Goal: Information Seeking & Learning: Understand process/instructions

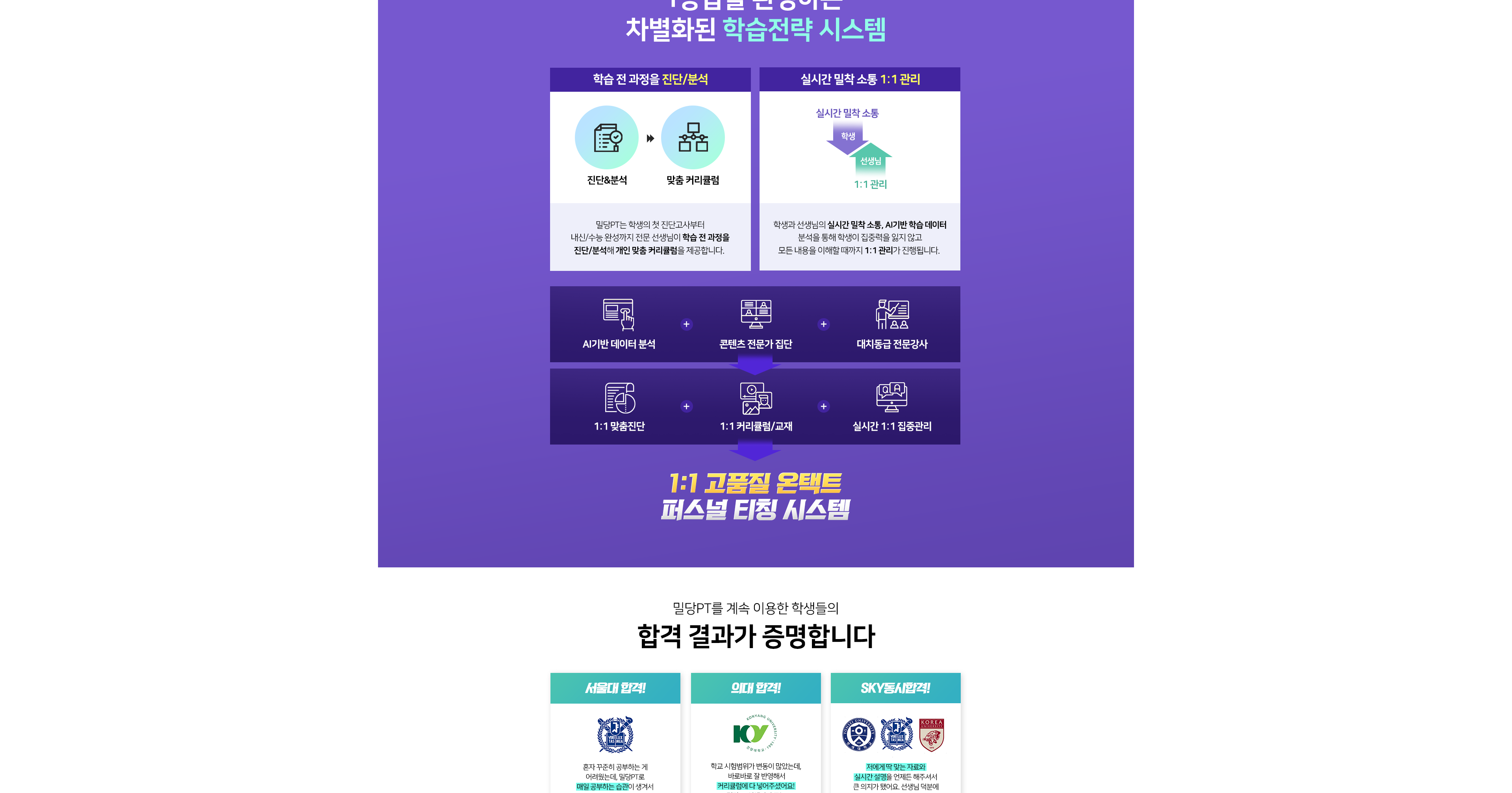
scroll to position [1726, 0]
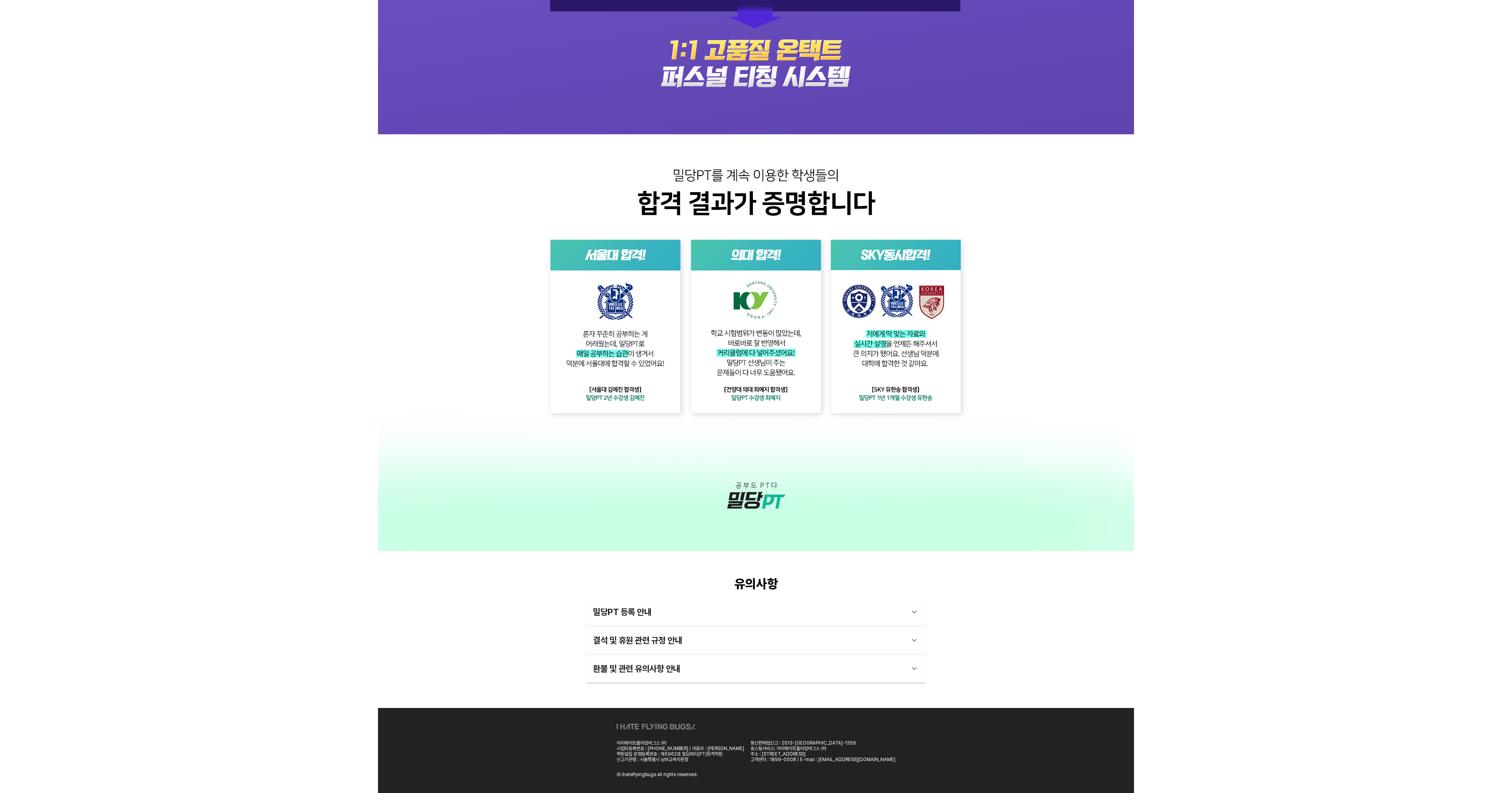
click at [634, 616] on div "밀당PT 등록 안내" at bounding box center [748, 612] width 312 height 19
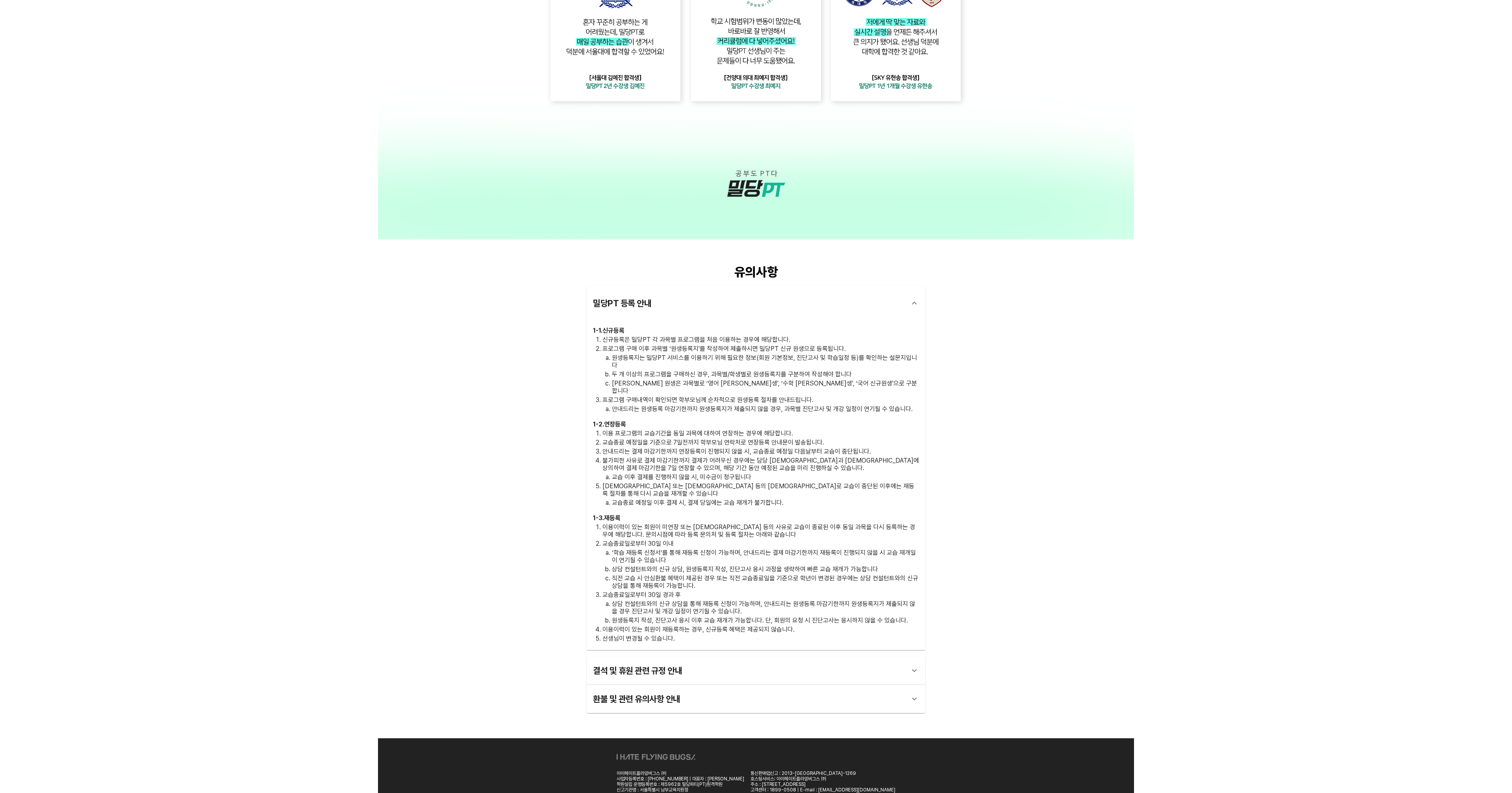
scroll to position [2040, 0]
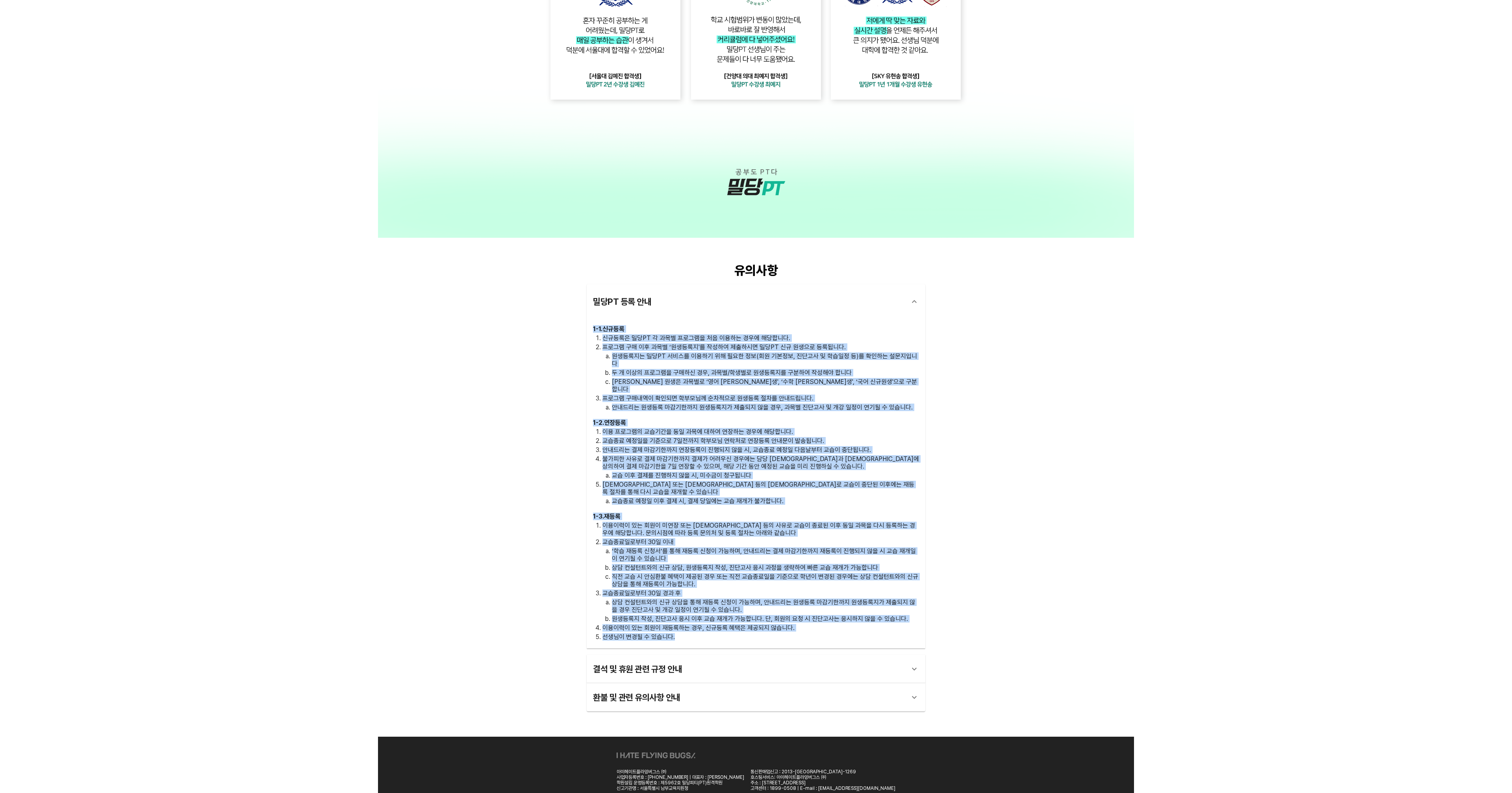
drag, startPoint x: 592, startPoint y: 328, endPoint x: 846, endPoint y: 617, distance: 384.8
click at [846, 617] on div "1 - 1 . 신규등록 신규등록은 밀당PT 각 과목별 프로그램을 처음 이용하는 경우에 해당합니다. 프로그램 구매 이후 과목별 ‘원생등록지'를 …" at bounding box center [756, 483] width 339 height 329
copy div "0 - 0 . lore ipsum doLO s ame conse ad elit sed doeiu. temp in ut lab ‘etdol'm …"
click at [873, 683] on div "환불 및 관련 유의사항 안내" at bounding box center [756, 697] width 339 height 28
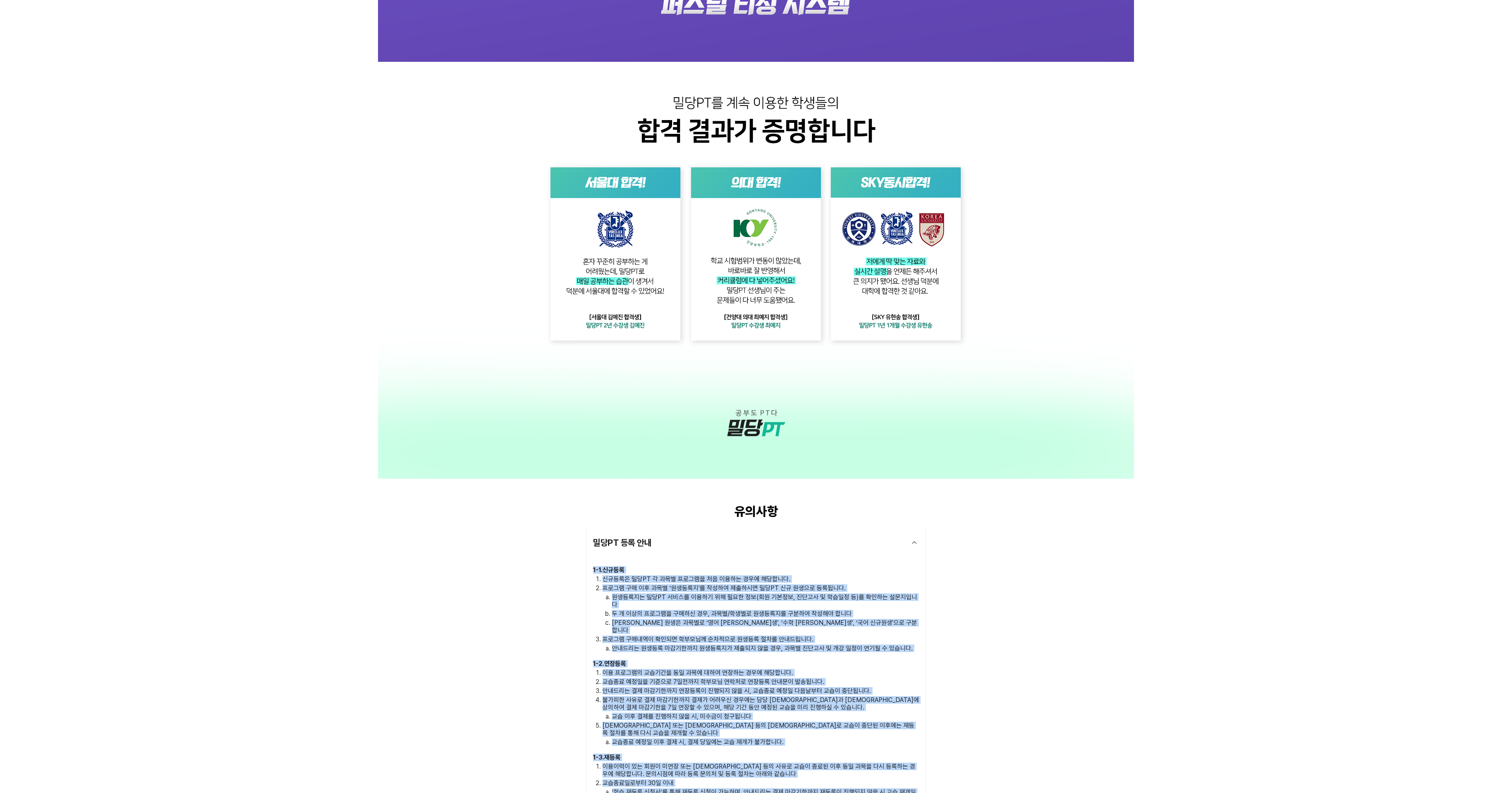
scroll to position [1802, 0]
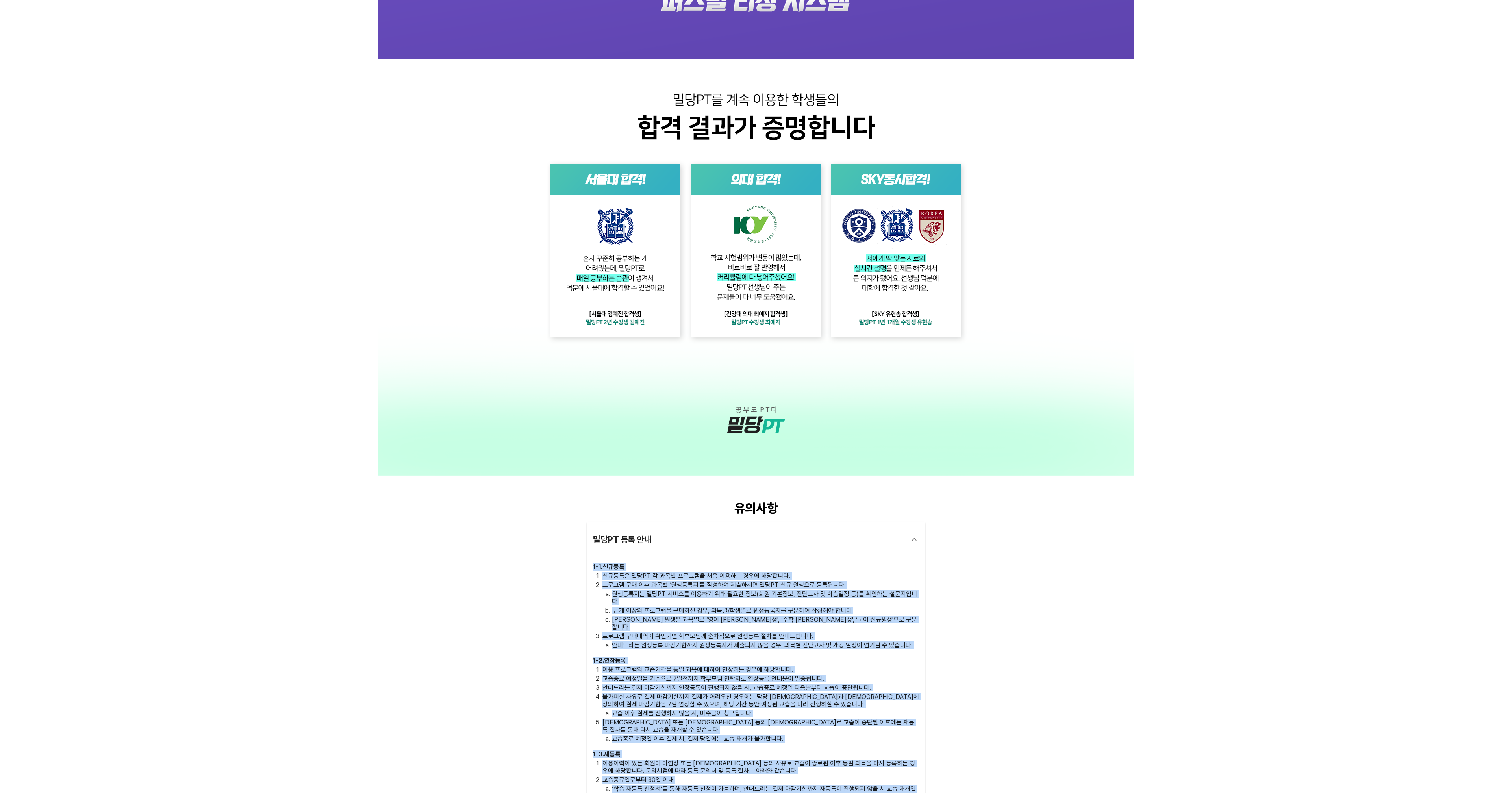
copy div "0 - 0 . lore ipsum doLO s ame conse ad elit sed doeiu. temp in ut lab ‘etdol'm …"
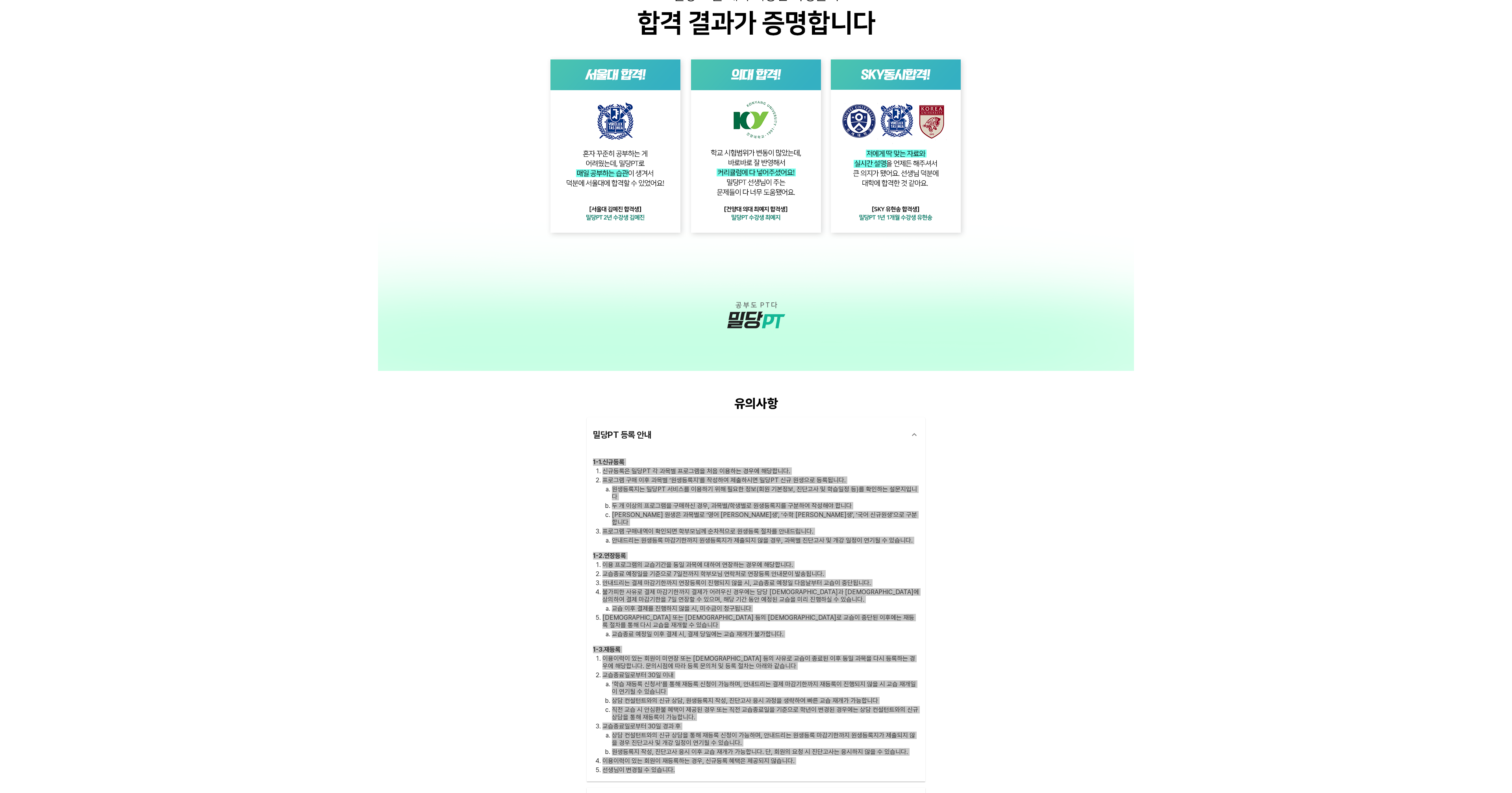
scroll to position [1942, 0]
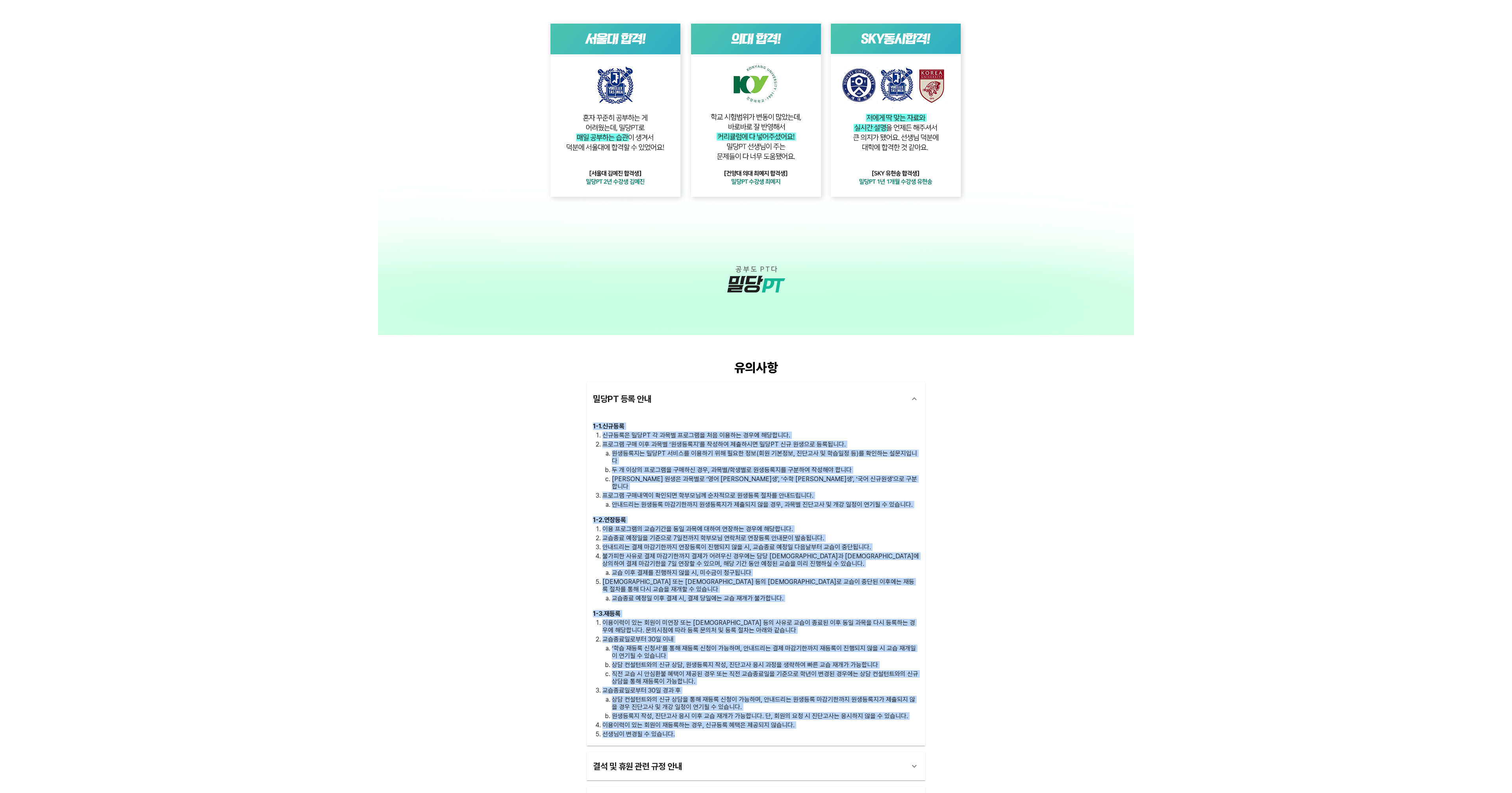
click at [626, 404] on div "밀당PT 등록 안내" at bounding box center [748, 399] width 312 height 19
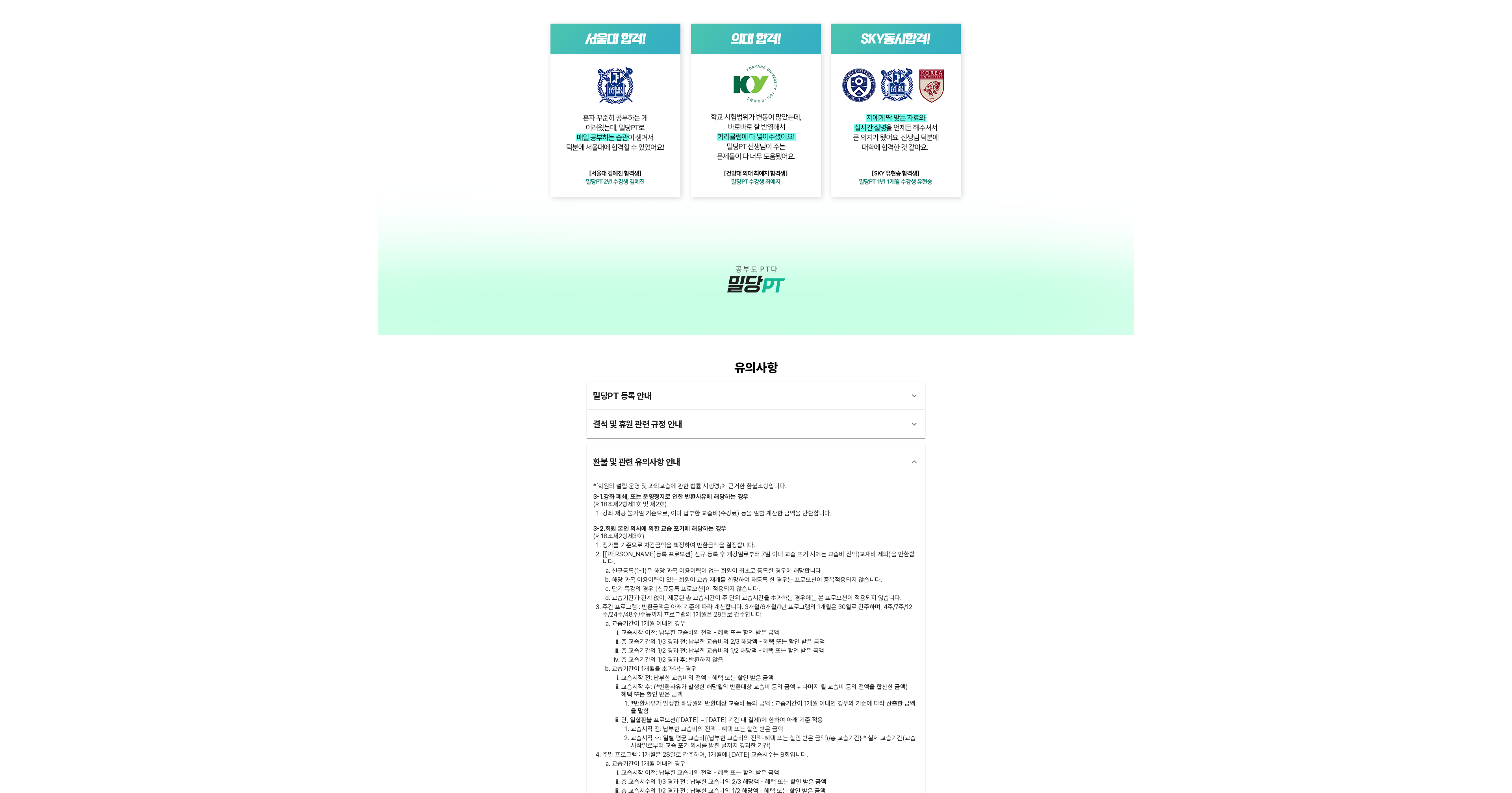
click at [627, 420] on div "결석 및 휴원 관련 규정 안내" at bounding box center [748, 424] width 312 height 19
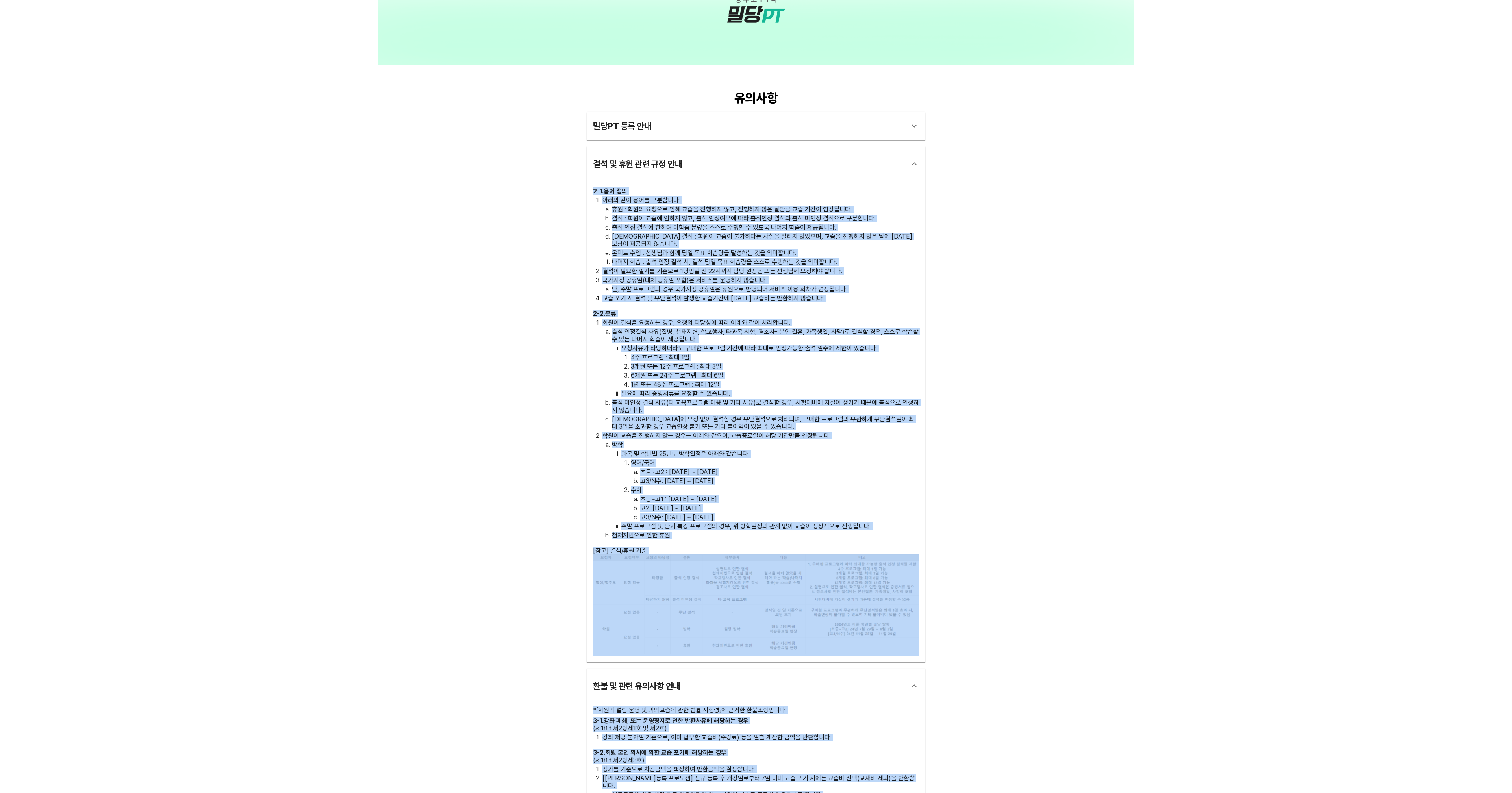
scroll to position [2216, 0]
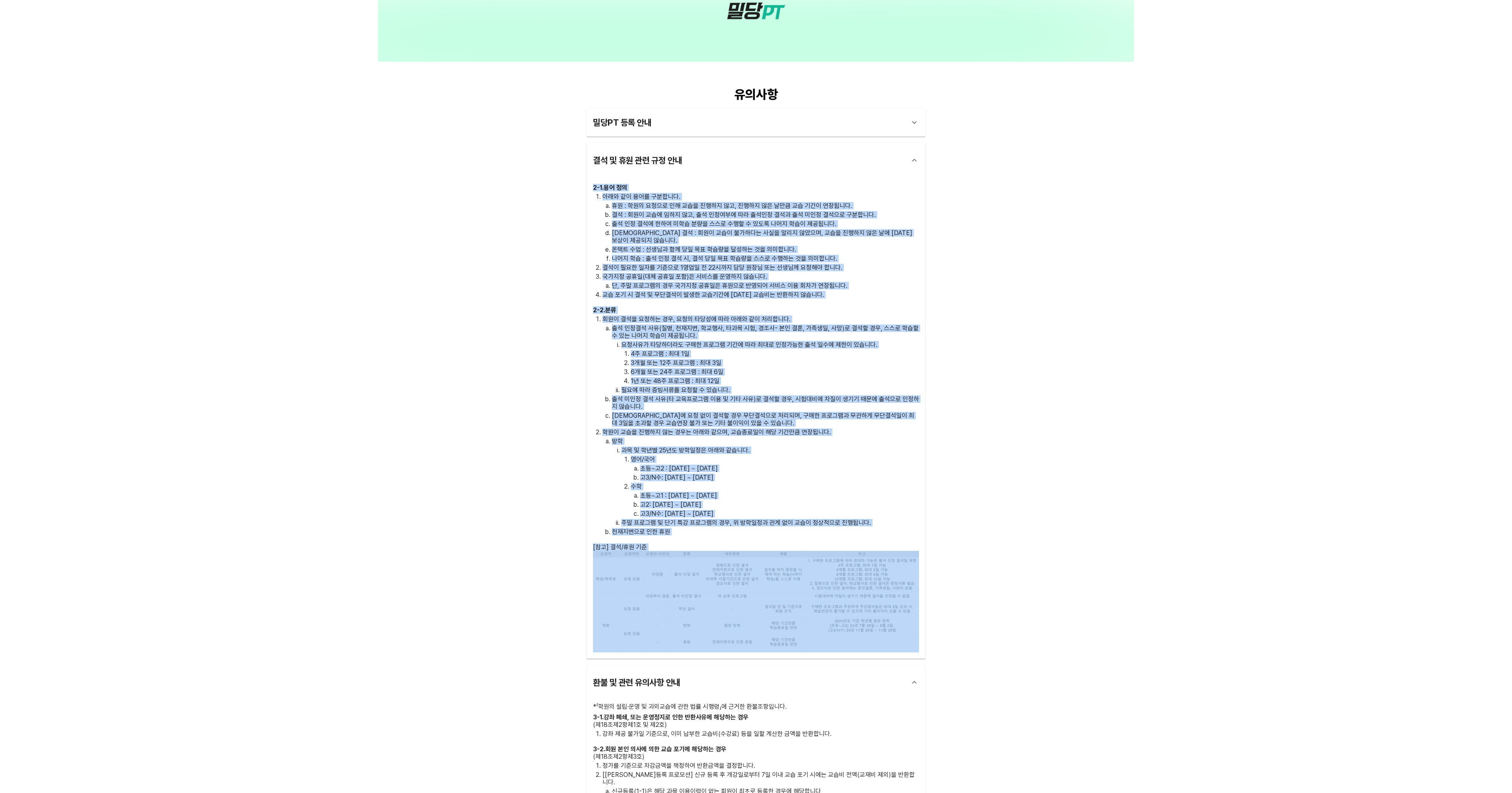
drag, startPoint x: 591, startPoint y: 460, endPoint x: 790, endPoint y: 633, distance: 263.7
click at [790, 633] on div "2 - 1 . 용어 정의 아래와 같이 용어를 구분합니다. 휴원 : 학원의 요청으로 인해 교습을 진행하지 않고, 진행하지 않은 날만큼 교습 기간…" at bounding box center [756, 419] width 339 height 481
copy div "3 - 6 . lo ip dol si ame conse. ad : eli sedd ei tem inci ut, labo et dol ma al…"
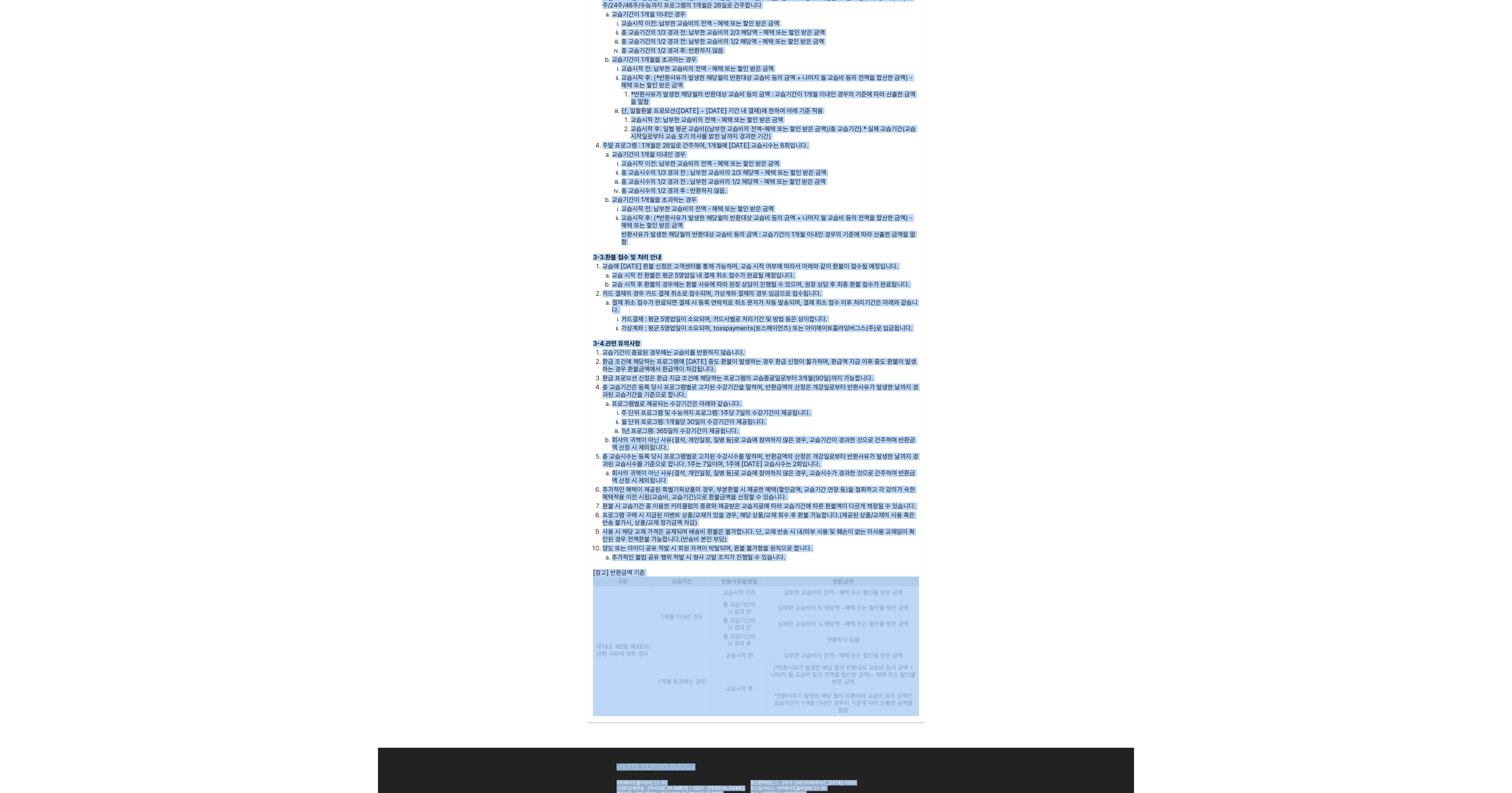
scroll to position [3063, 0]
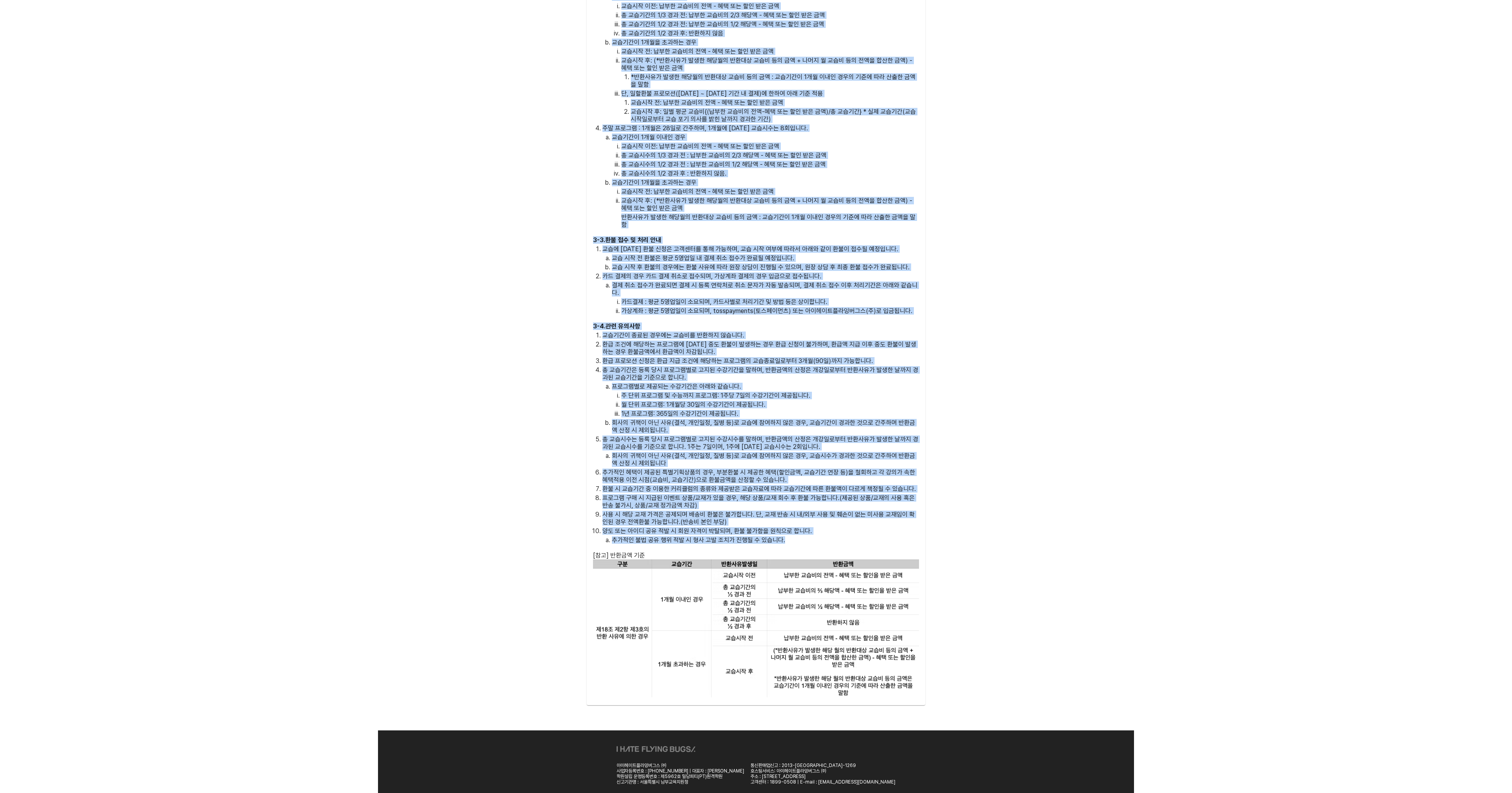
drag, startPoint x: 591, startPoint y: 400, endPoint x: 722, endPoint y: 669, distance: 299.2
click at [722, 669] on div "*「학원의 설립·운영 및 과외교습에 관한 법률 시행령」에 근거한 환불조항입니다. 3 - 1 . 강좌 폐쇄, 또는 운영정지로 인한 반환사유에 해…" at bounding box center [756, 279] width 339 height 852
click at [721, 669] on img at bounding box center [755, 628] width 326 height 138
copy div "*「lor ip·do s ametc ad el sed」d eiu tempori. 1 - 0 . ut la, et dolor ma aliqu e…"
click at [688, 590] on img at bounding box center [755, 628] width 326 height 138
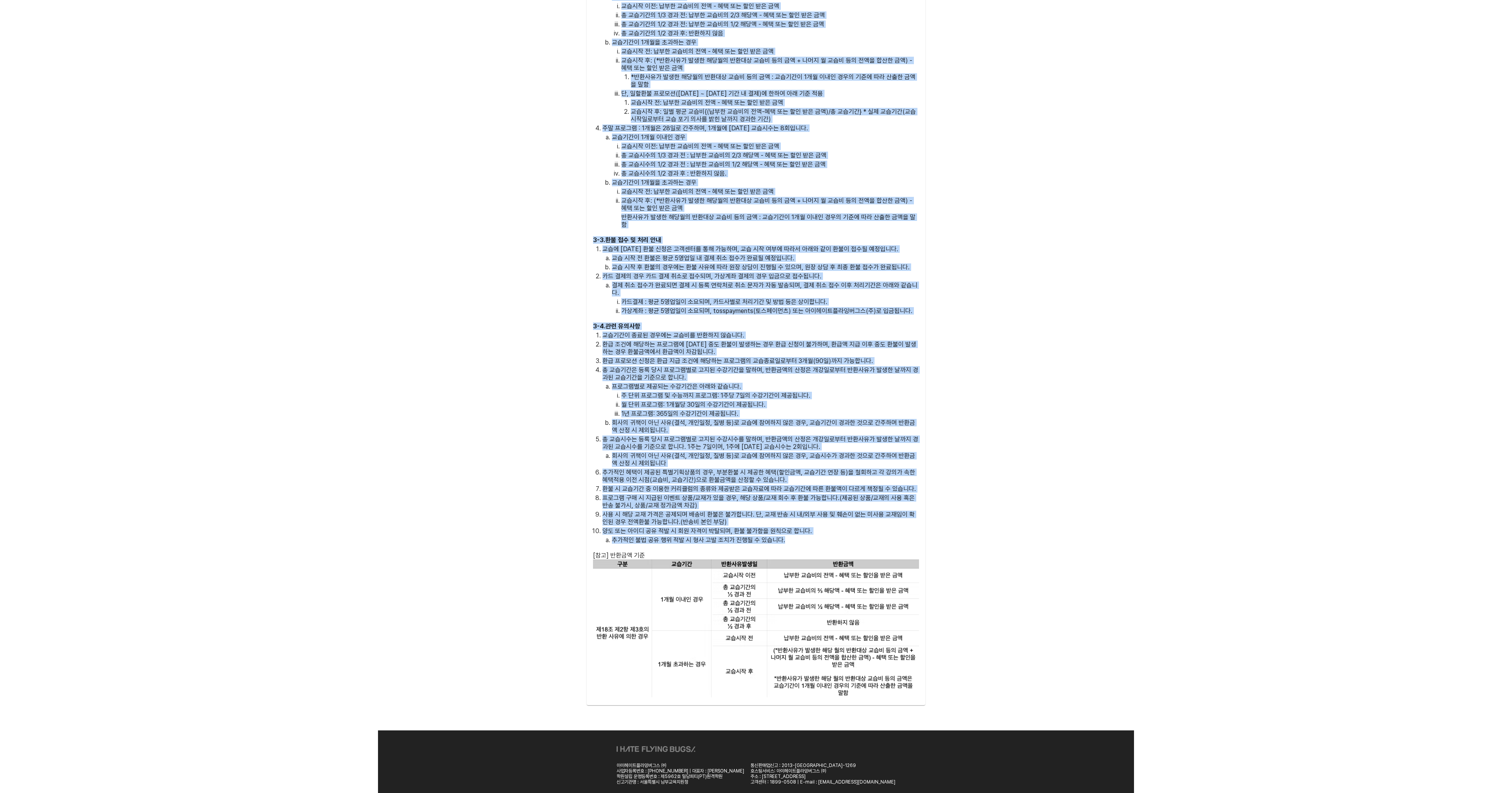
click at [823, 589] on img at bounding box center [755, 628] width 326 height 138
click at [786, 485] on p "환불 시 교습기간 중 이용한 커리큘럼의 종류와 제공받은 교습자료에 따라 교습기간에 따른 환불액이 다르게 책정될 수 있습니다." at bounding box center [760, 488] width 316 height 8
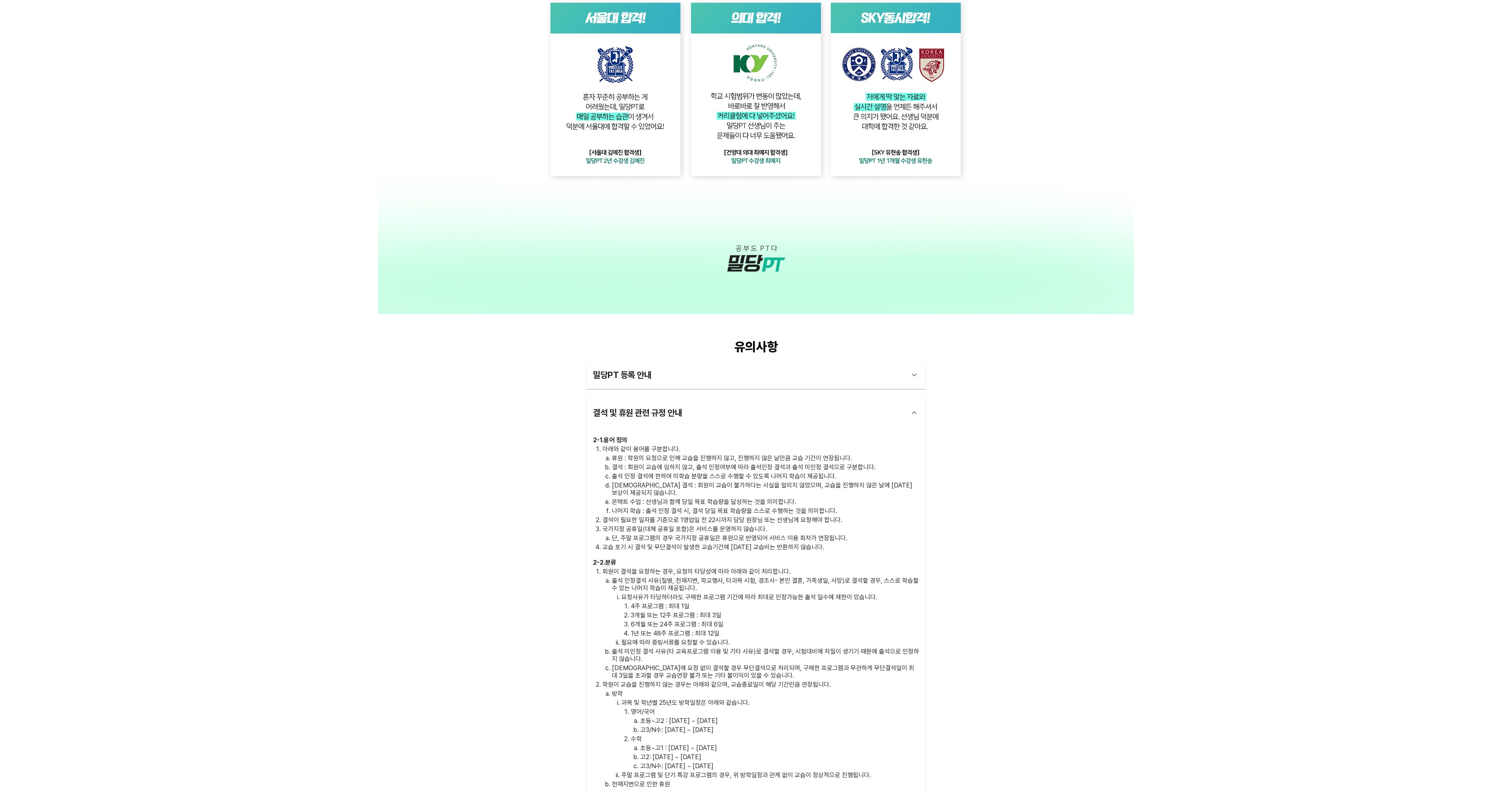
scroll to position [1963, 0]
click at [646, 366] on div "밀당PT 등록 안내" at bounding box center [748, 374] width 312 height 19
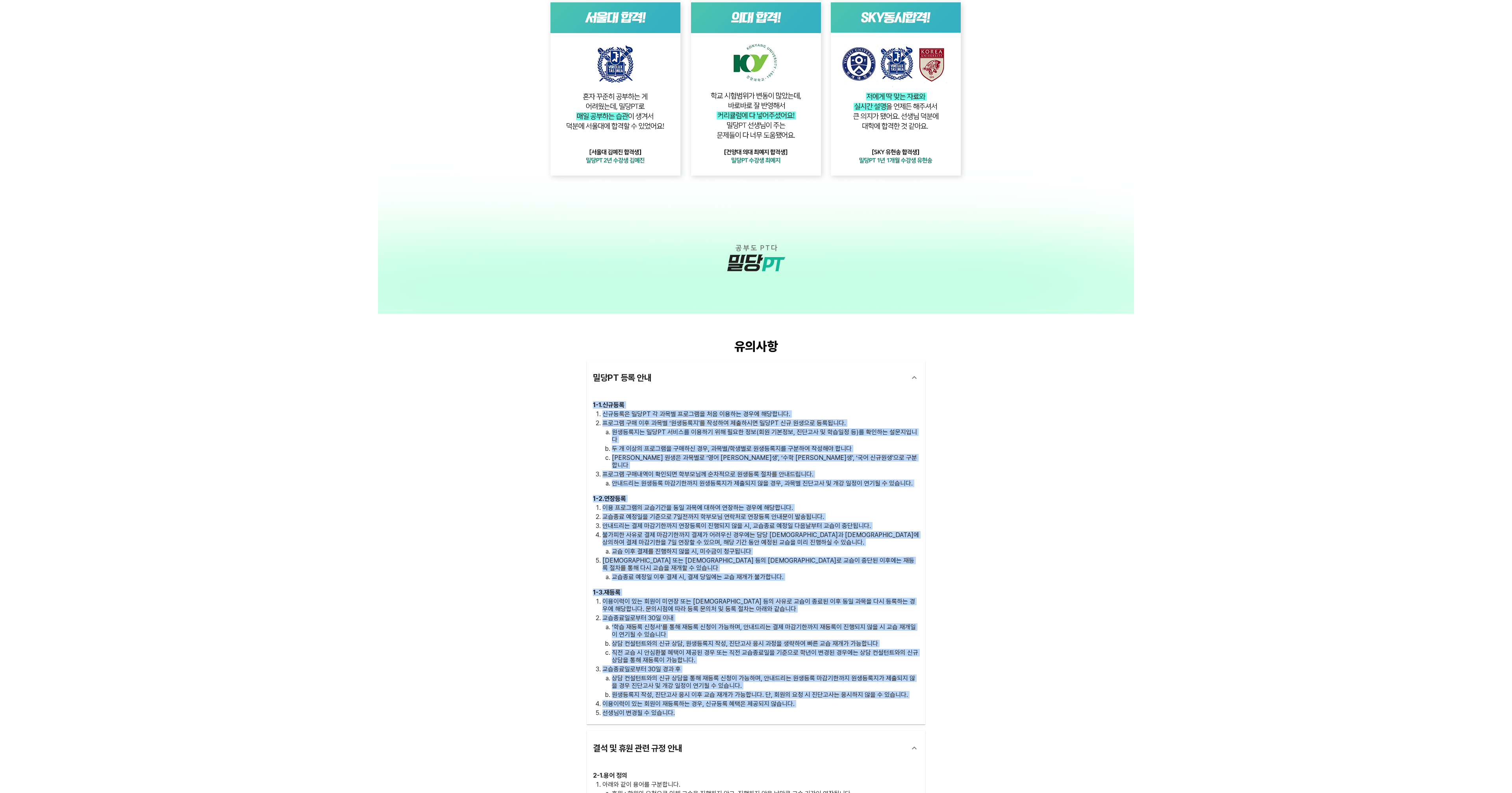
drag, startPoint x: 590, startPoint y: 403, endPoint x: 744, endPoint y: 689, distance: 324.8
click at [744, 689] on div "1 - 1 . 신규등록 신규등록은 밀당PT 각 과목별 프로그램을 처음 이용하는 경우에 해당합니다. 프로그램 구매 이후 과목별 ‘원생등록지'를 …" at bounding box center [756, 559] width 339 height 329
copy div "0 - 0 . lore ipsum doLO s ame conse ad elit sed doeiu. temp in ut lab ‘etdol'm …"
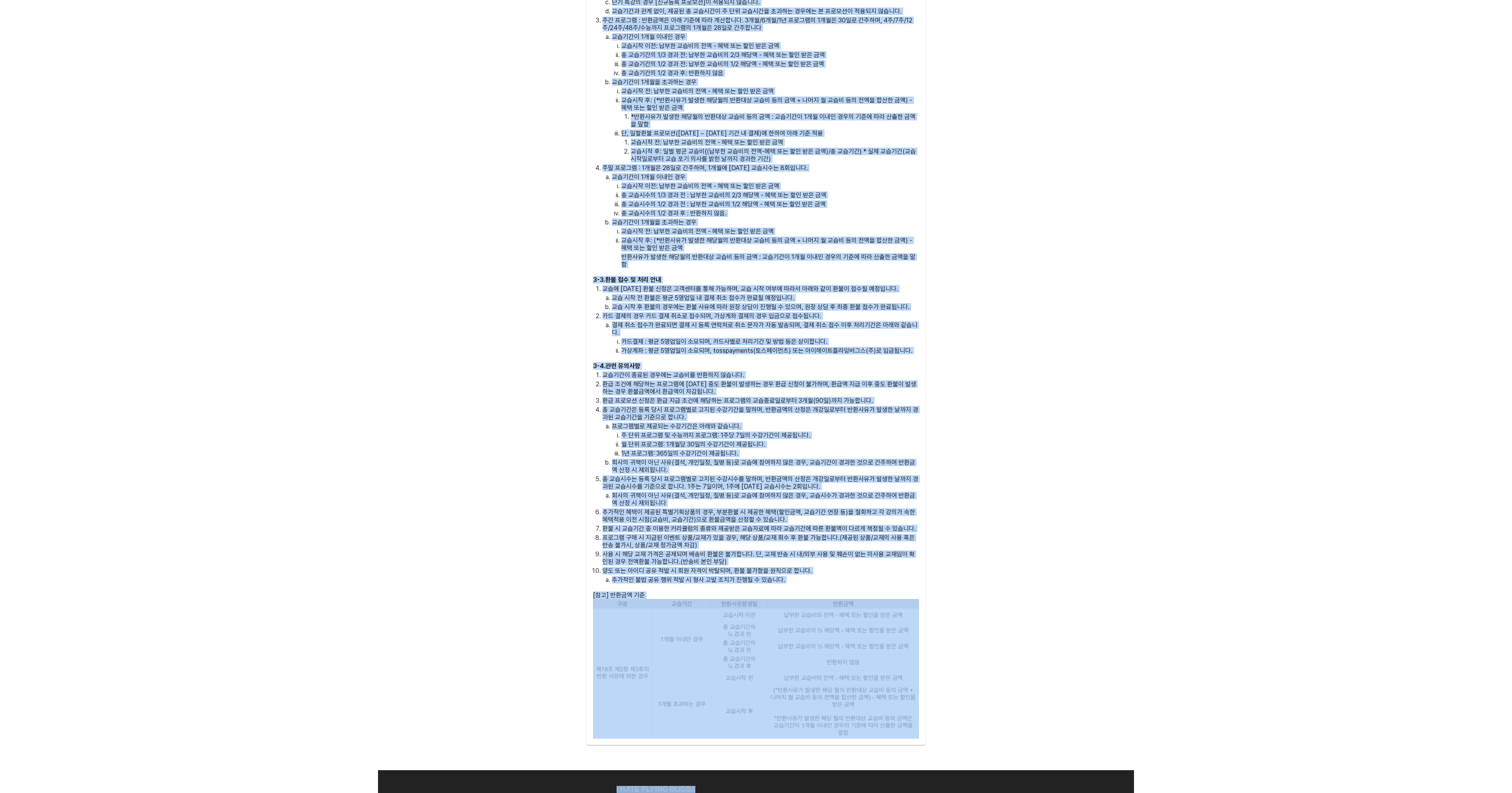
scroll to position [3376, 0]
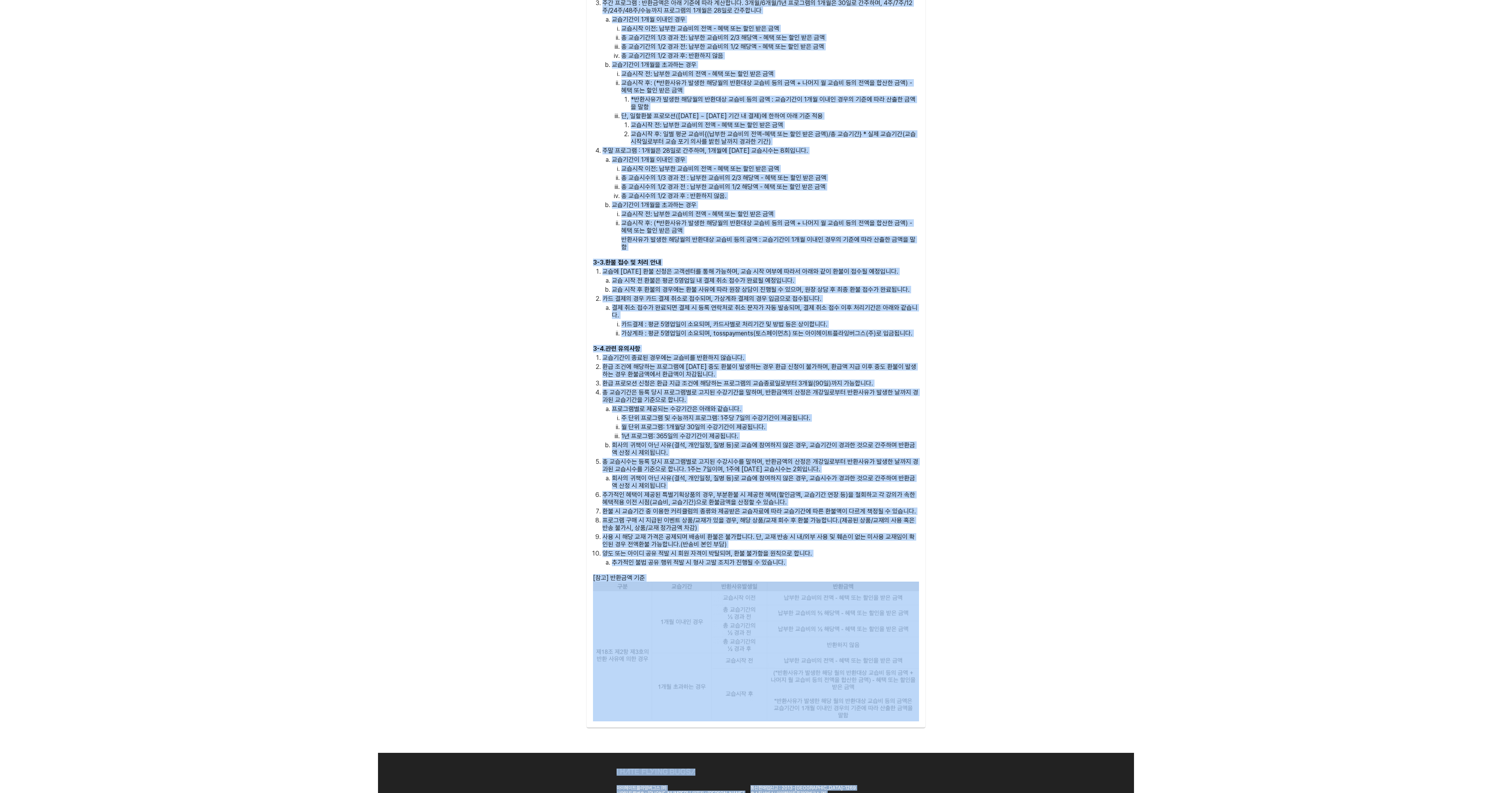
drag, startPoint x: 590, startPoint y: 571, endPoint x: 675, endPoint y: 792, distance: 236.8
copy div "3 - 6 . lo ip dol si ame conse. ad : eli sedd ei tem inci ut, labo et dol ma al…"
